Goal: Complete application form: Complete application form

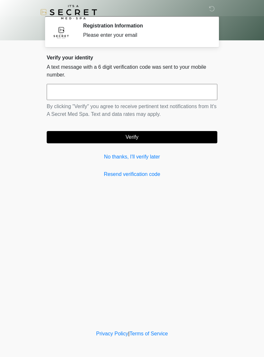
click at [76, 93] on input "text" at bounding box center [132, 92] width 171 height 16
type input "******"
click at [95, 137] on button "Verify" at bounding box center [132, 137] width 171 height 12
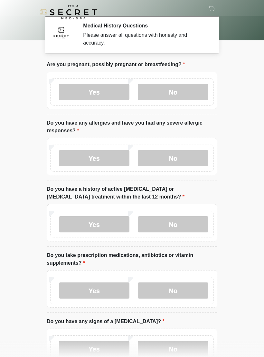
click at [164, 98] on label "No" at bounding box center [173, 92] width 71 height 16
click at [157, 156] on label "No" at bounding box center [173, 158] width 71 height 16
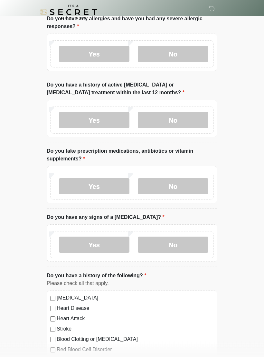
scroll to position [104, 0]
click at [183, 122] on label "No" at bounding box center [173, 120] width 71 height 16
click at [162, 184] on label "No" at bounding box center [173, 186] width 71 height 16
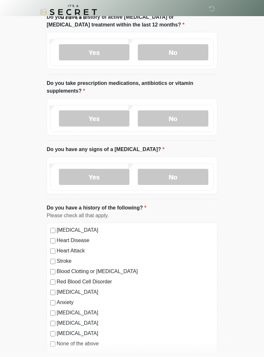
scroll to position [173, 0]
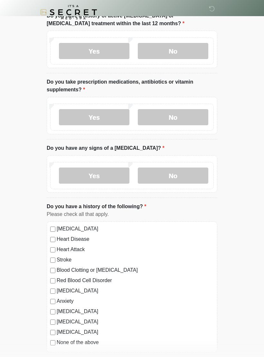
click at [170, 182] on label "No" at bounding box center [173, 175] width 71 height 16
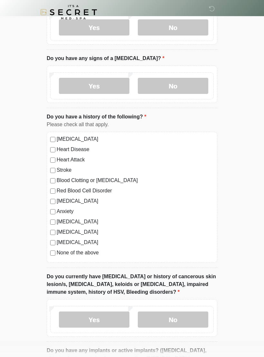
scroll to position [289, 0]
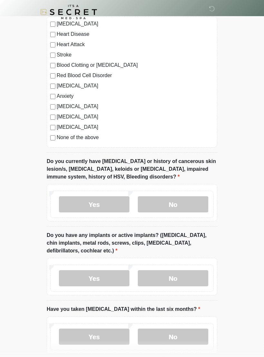
click at [164, 202] on label "No" at bounding box center [173, 204] width 71 height 16
click at [169, 272] on label "No" at bounding box center [173, 278] width 71 height 16
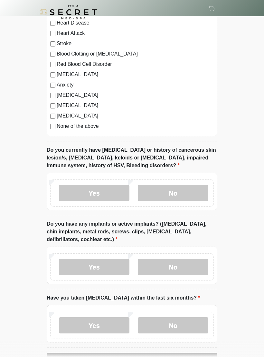
scroll to position [421, 0]
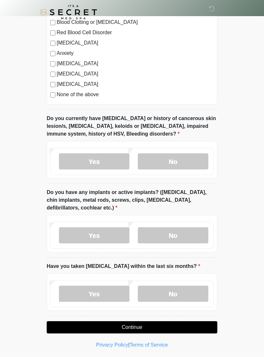
click at [169, 290] on label "No" at bounding box center [173, 293] width 71 height 16
click at [119, 324] on button "Continue" at bounding box center [132, 327] width 171 height 12
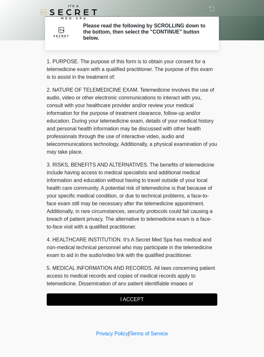
scroll to position [0, 0]
click at [130, 298] on button "I ACCEPT" at bounding box center [132, 299] width 171 height 12
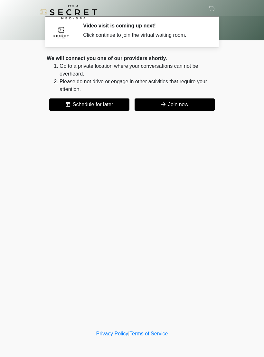
click at [185, 110] on button "Join now" at bounding box center [175, 104] width 80 height 12
